Goal: Information Seeking & Learning: Find specific fact

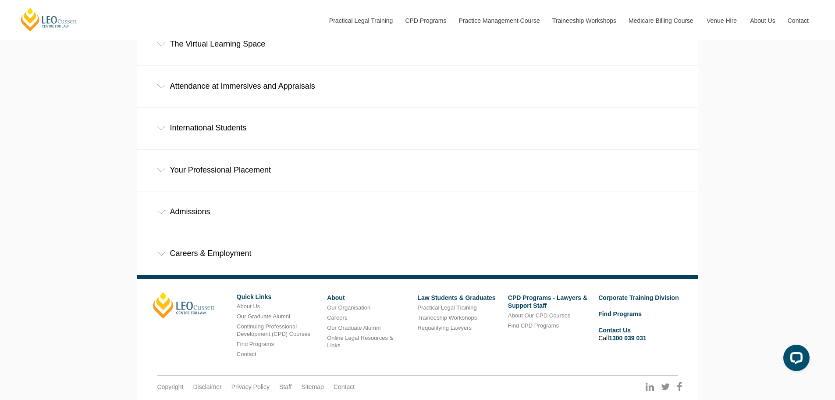
scroll to position [541, 0]
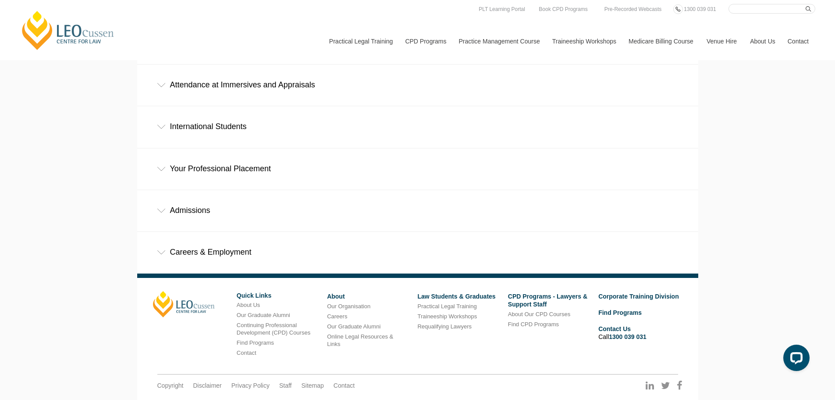
click at [760, 6] on input "Search here" at bounding box center [772, 9] width 87 height 10
type input "disability"
click at [806, 4] on button "submit" at bounding box center [811, 9] width 10 height 10
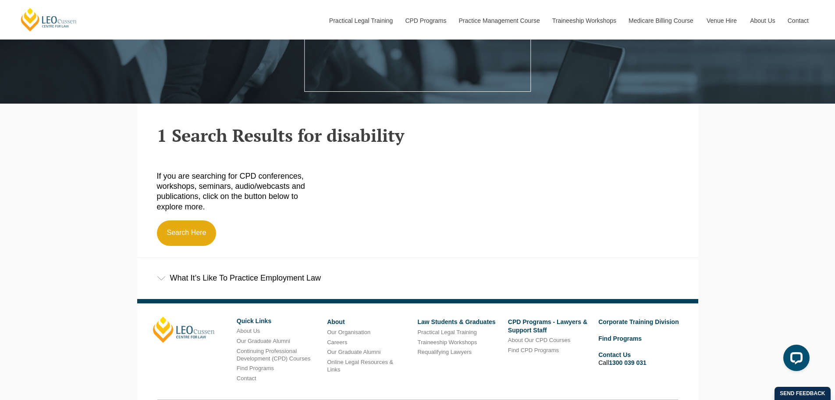
scroll to position [219, 0]
